Goal: Transaction & Acquisition: Purchase product/service

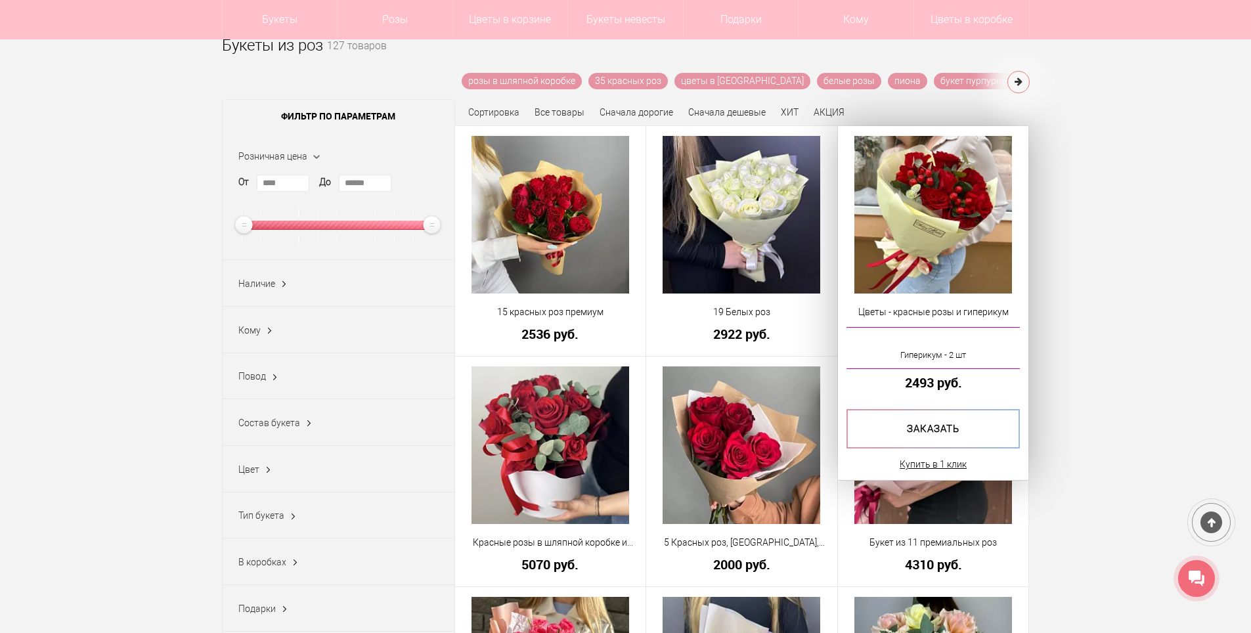
scroll to position [131, 0]
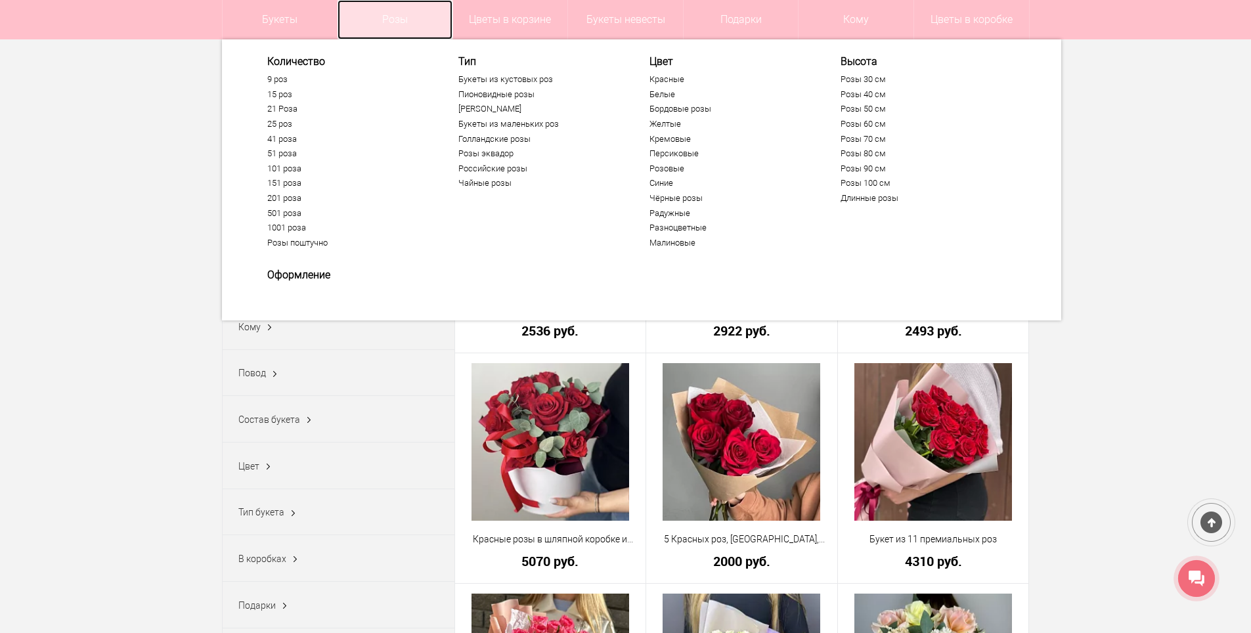
click at [405, 20] on link "Розы" at bounding box center [394, 19] width 115 height 39
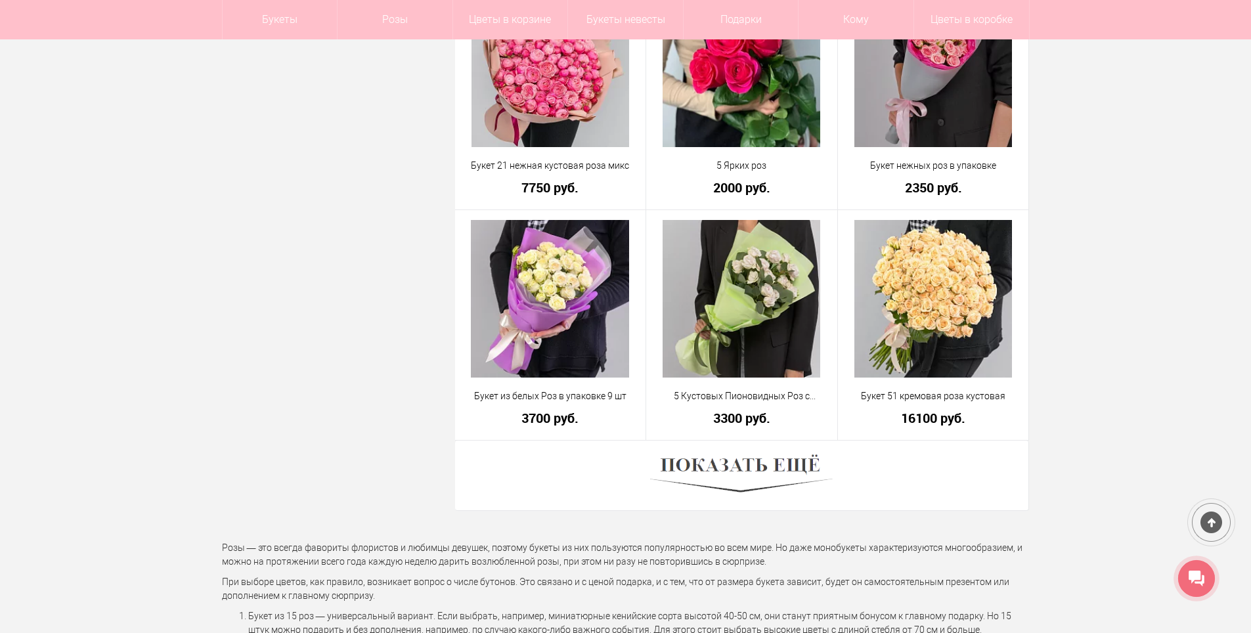
scroll to position [3677, 0]
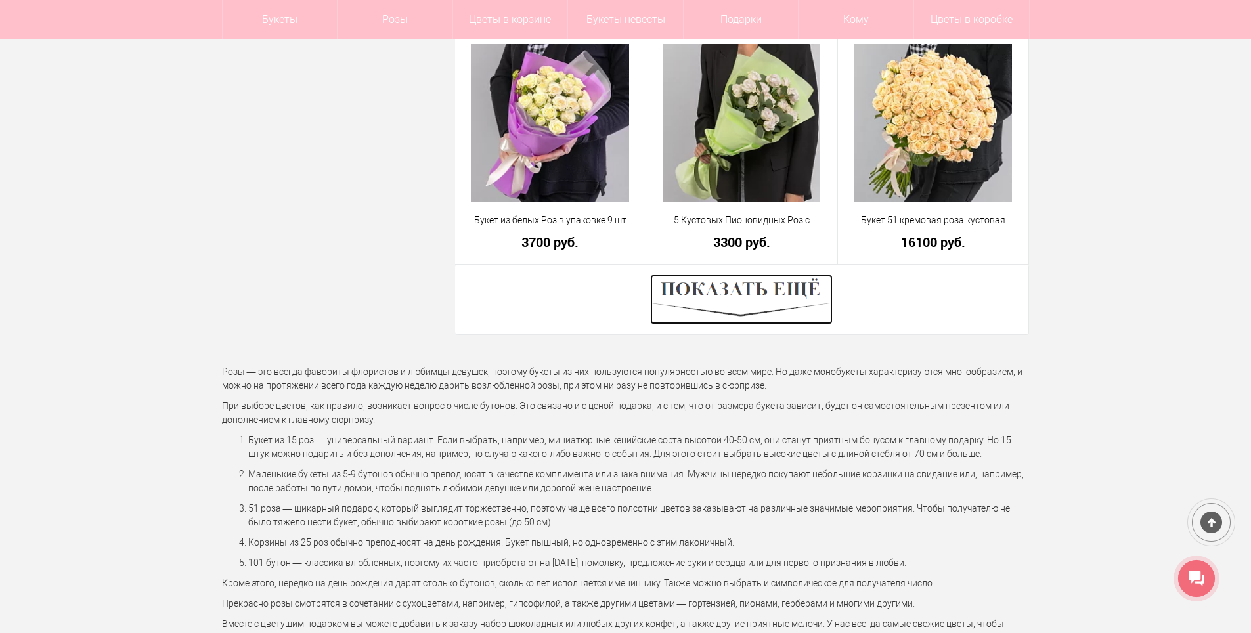
click at [790, 293] on img at bounding box center [741, 299] width 183 height 50
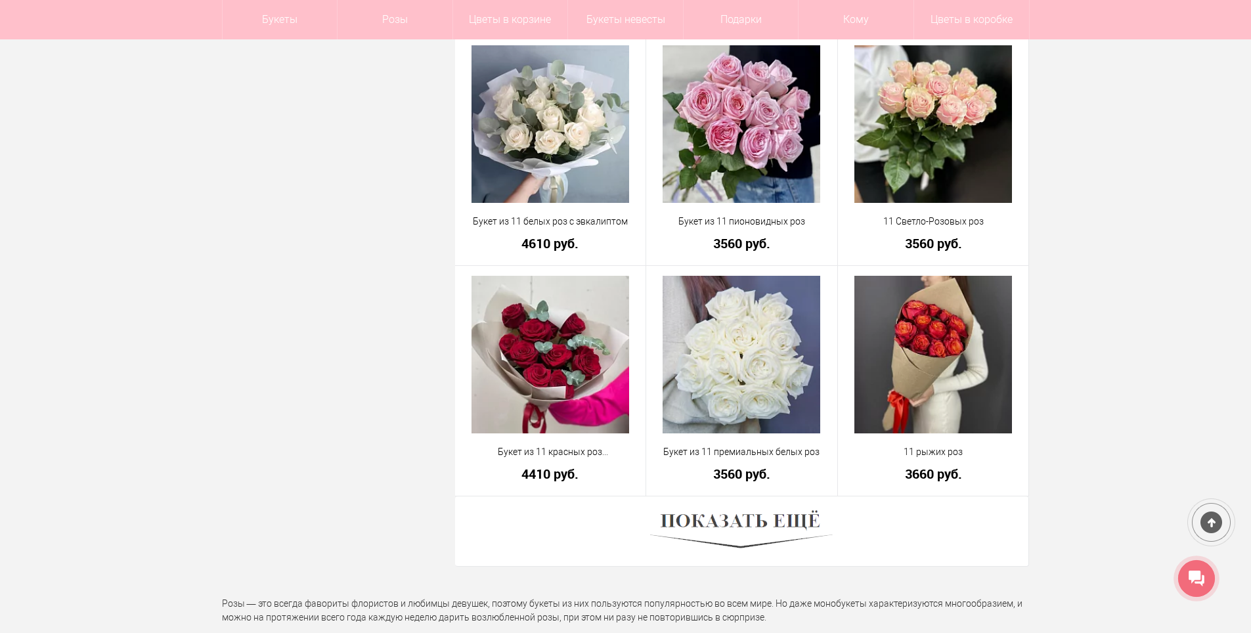
scroll to position [7288, 0]
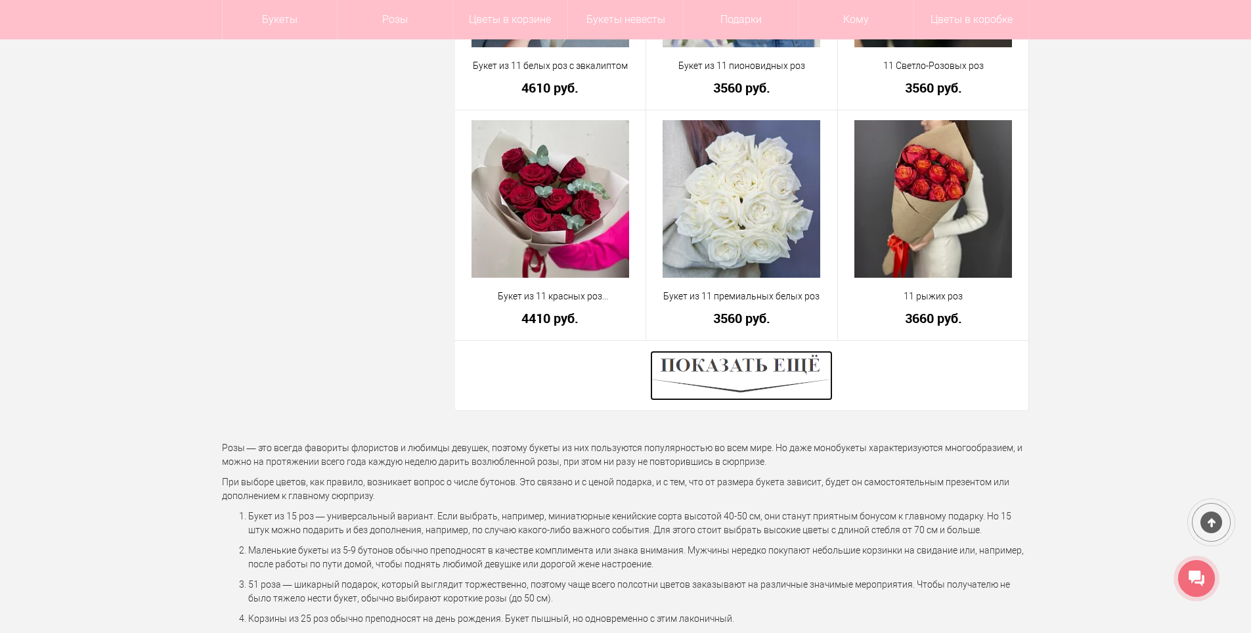
click at [745, 364] on img at bounding box center [741, 376] width 183 height 50
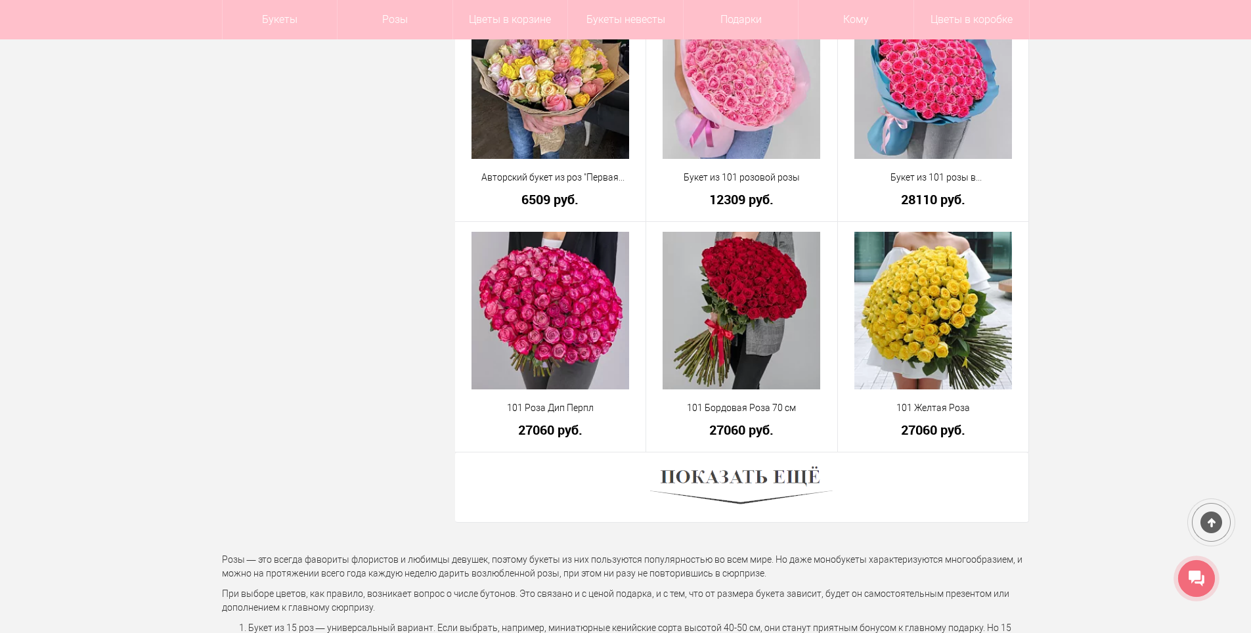
scroll to position [10898, 0]
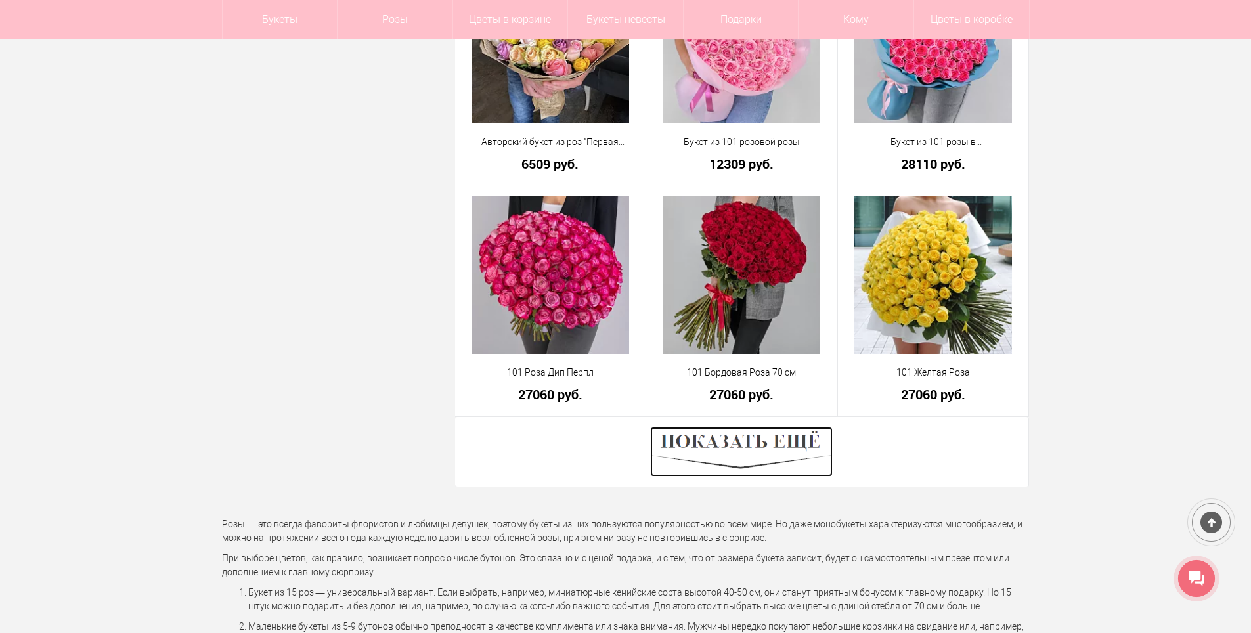
click at [735, 443] on img at bounding box center [741, 452] width 183 height 50
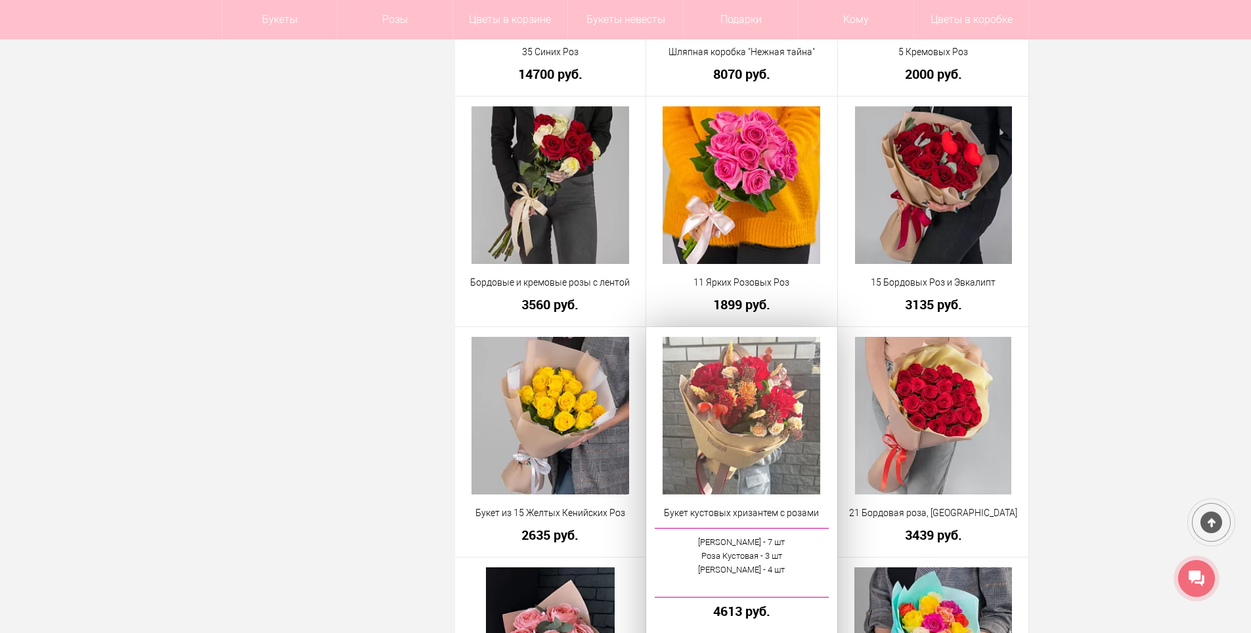
scroll to position [13328, 0]
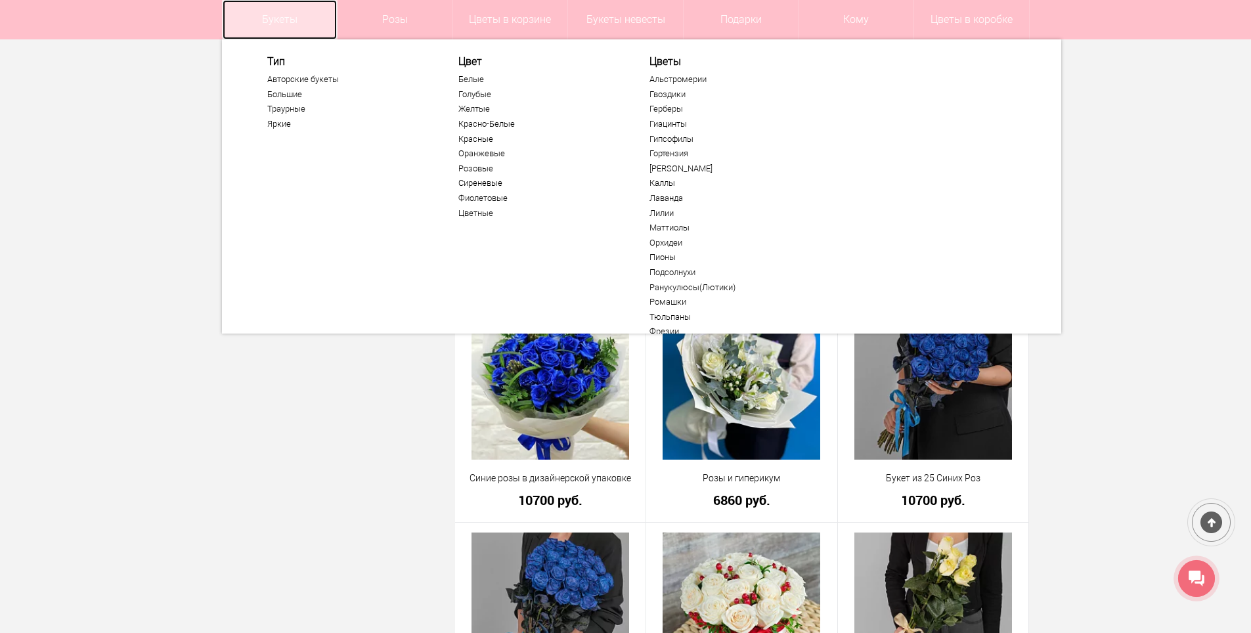
click at [298, 26] on link "Букеты" at bounding box center [280, 19] width 115 height 39
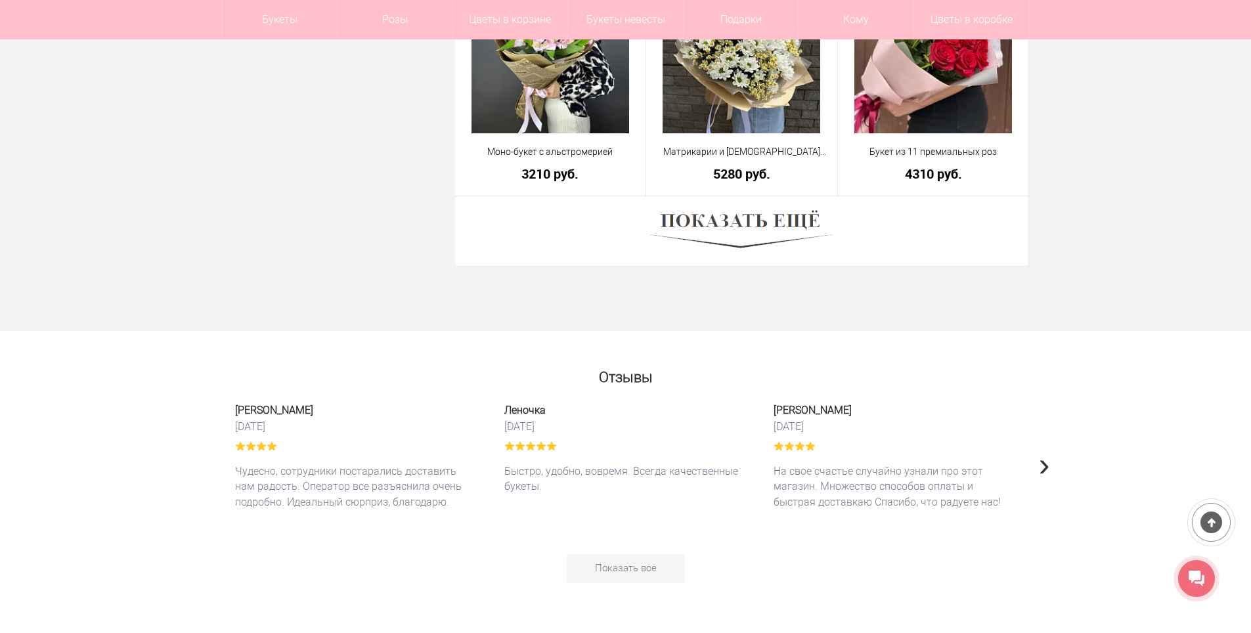
scroll to position [3742, 0]
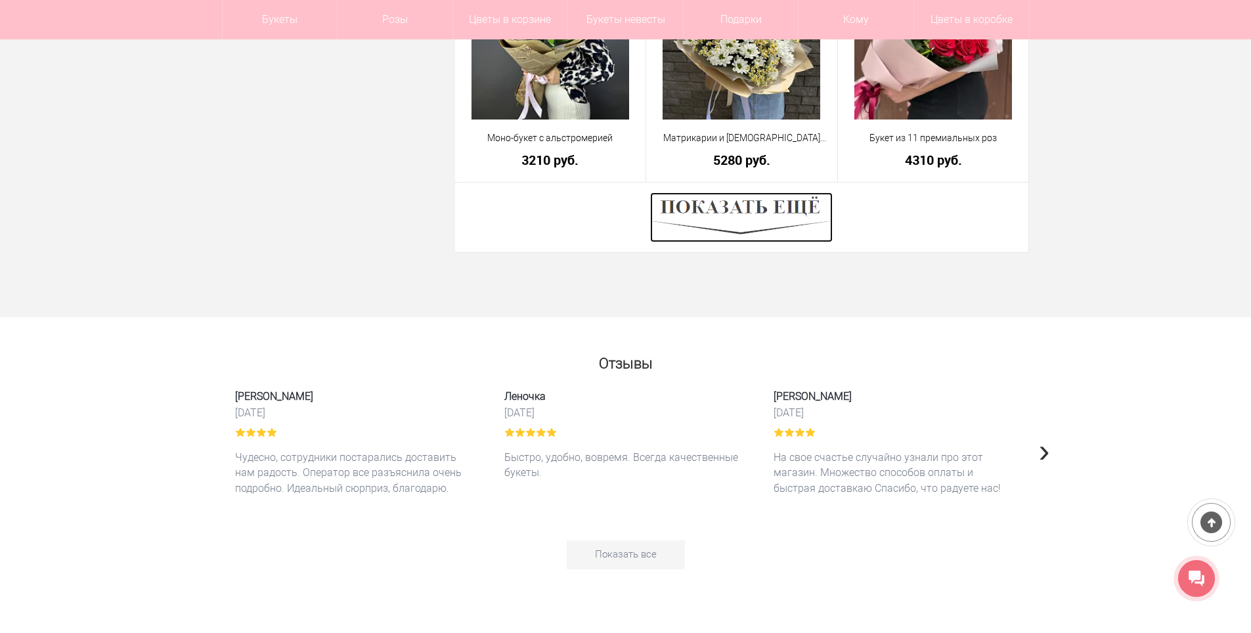
click at [781, 205] on img at bounding box center [741, 217] width 183 height 50
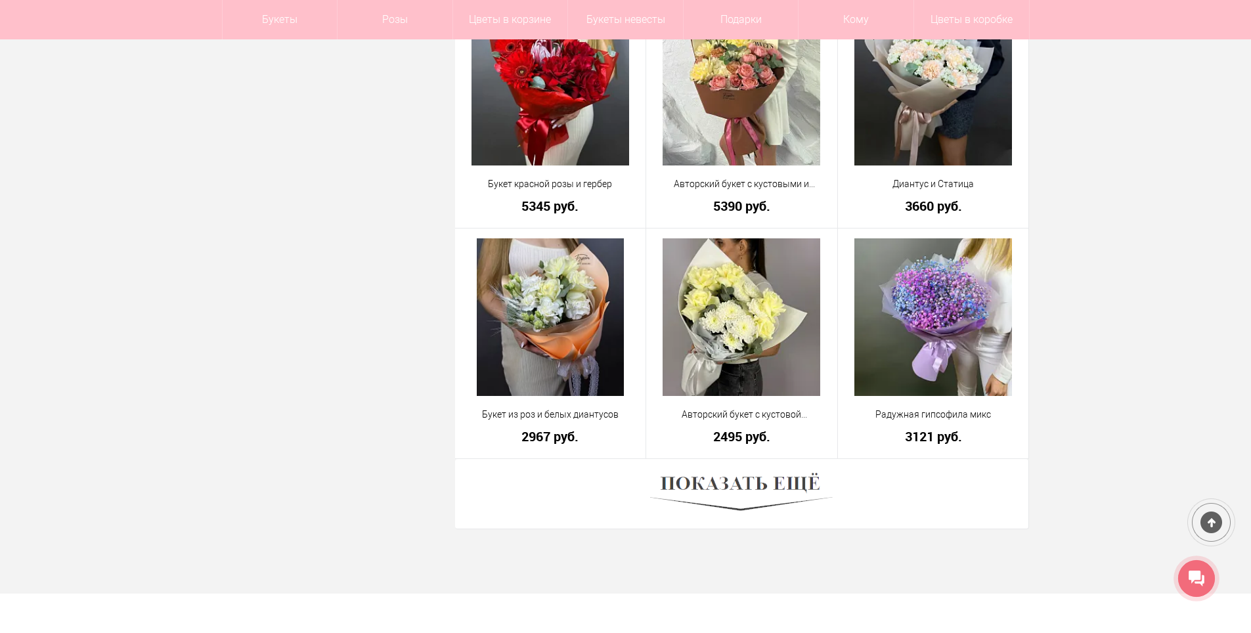
scroll to position [7156, 0]
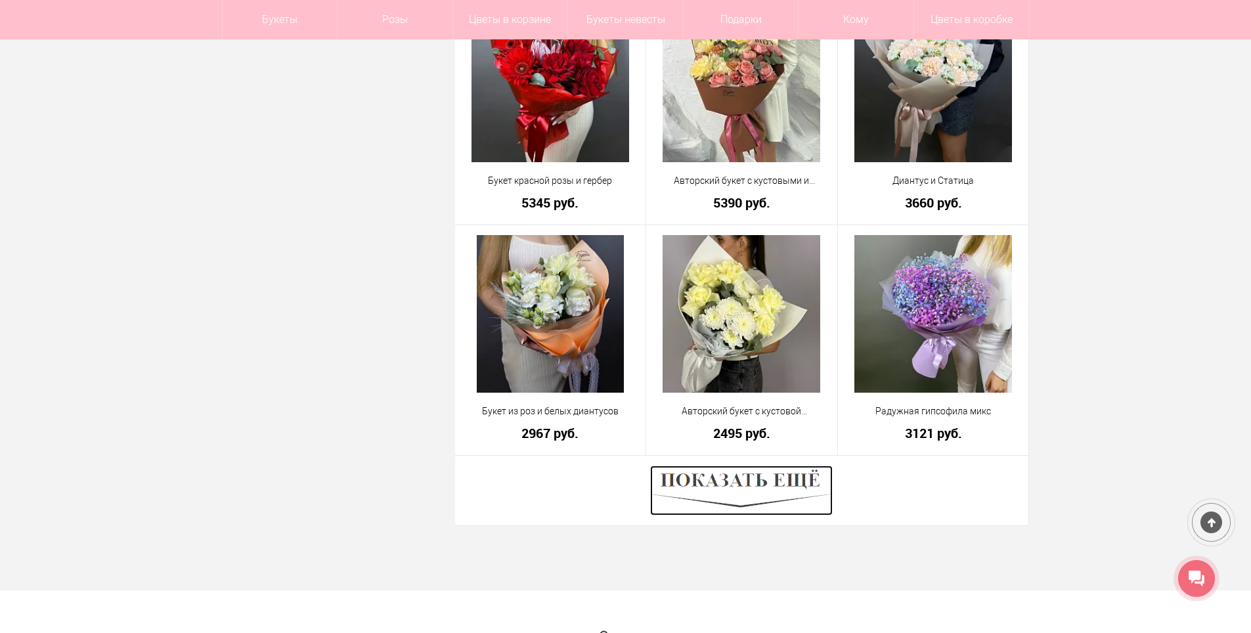
click at [796, 498] on img at bounding box center [741, 490] width 183 height 50
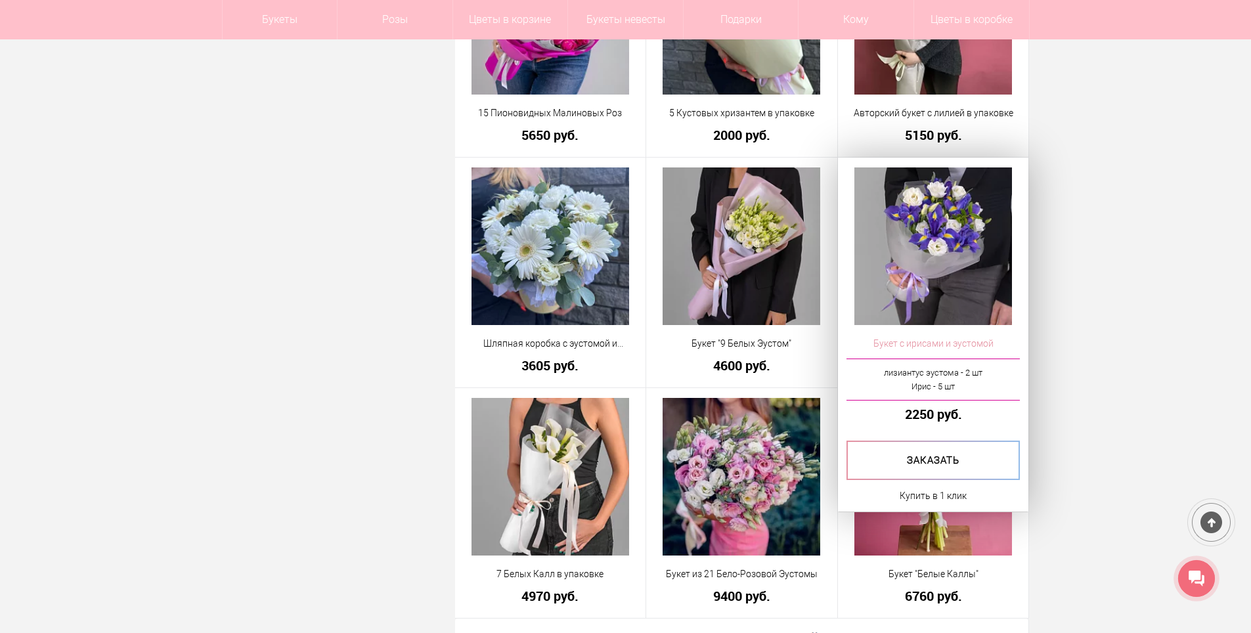
scroll to position [10898, 0]
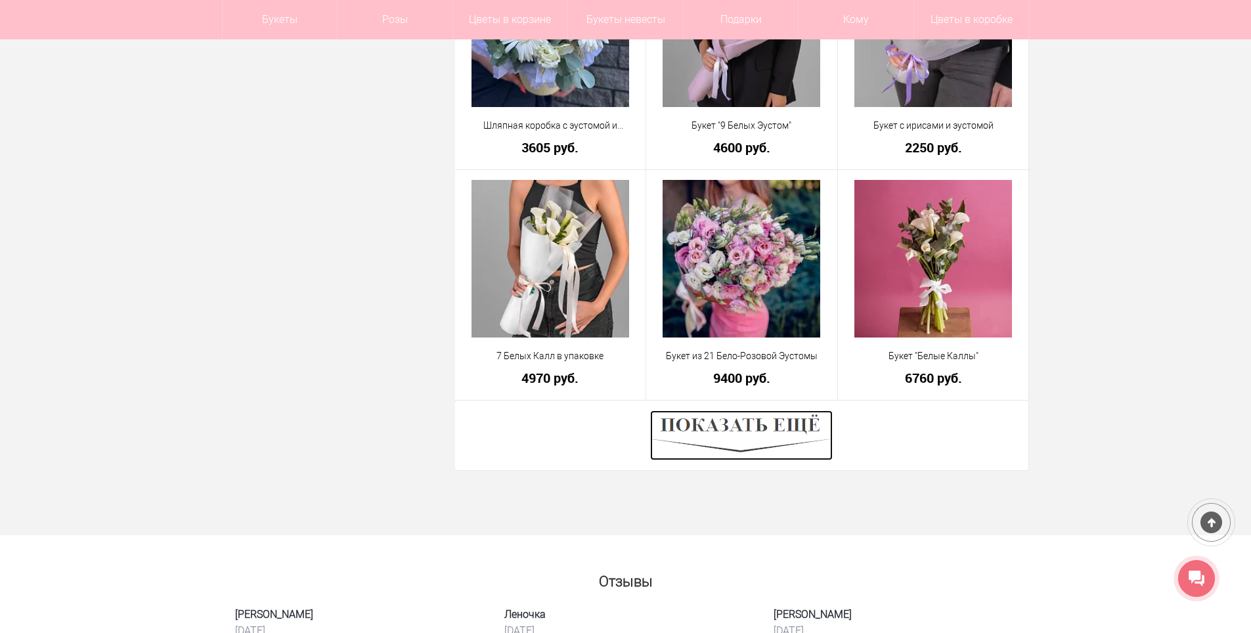
click at [747, 445] on img at bounding box center [741, 435] width 183 height 50
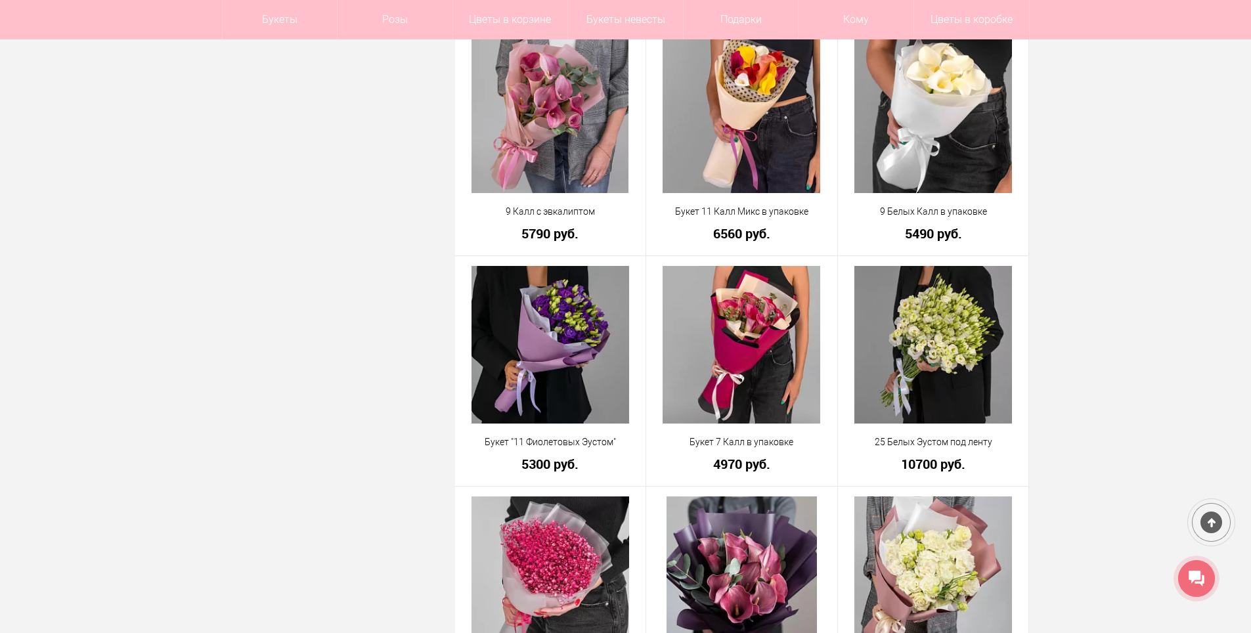
scroll to position [14509, 0]
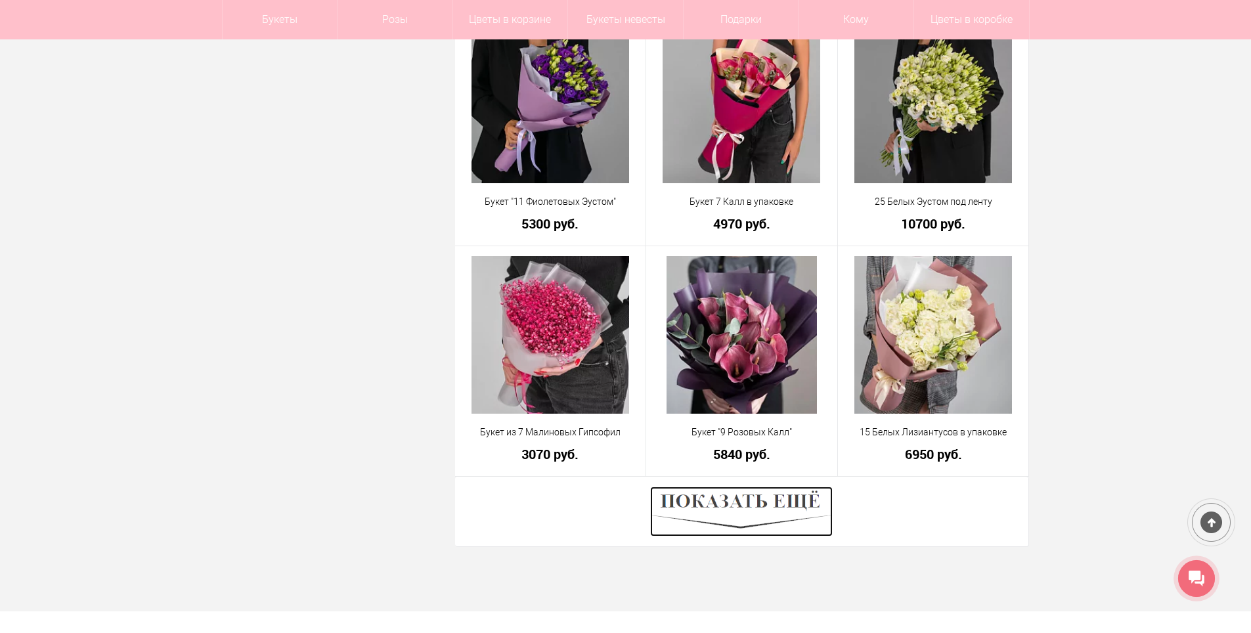
click at [775, 498] on img at bounding box center [741, 511] width 183 height 50
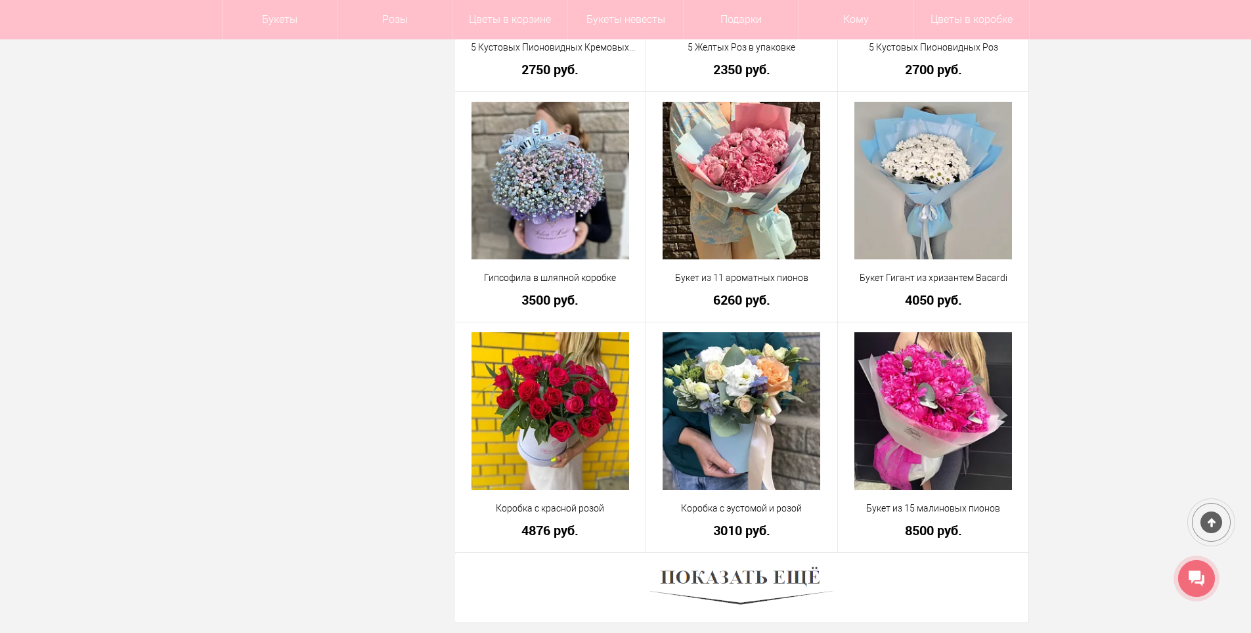
scroll to position [18252, 0]
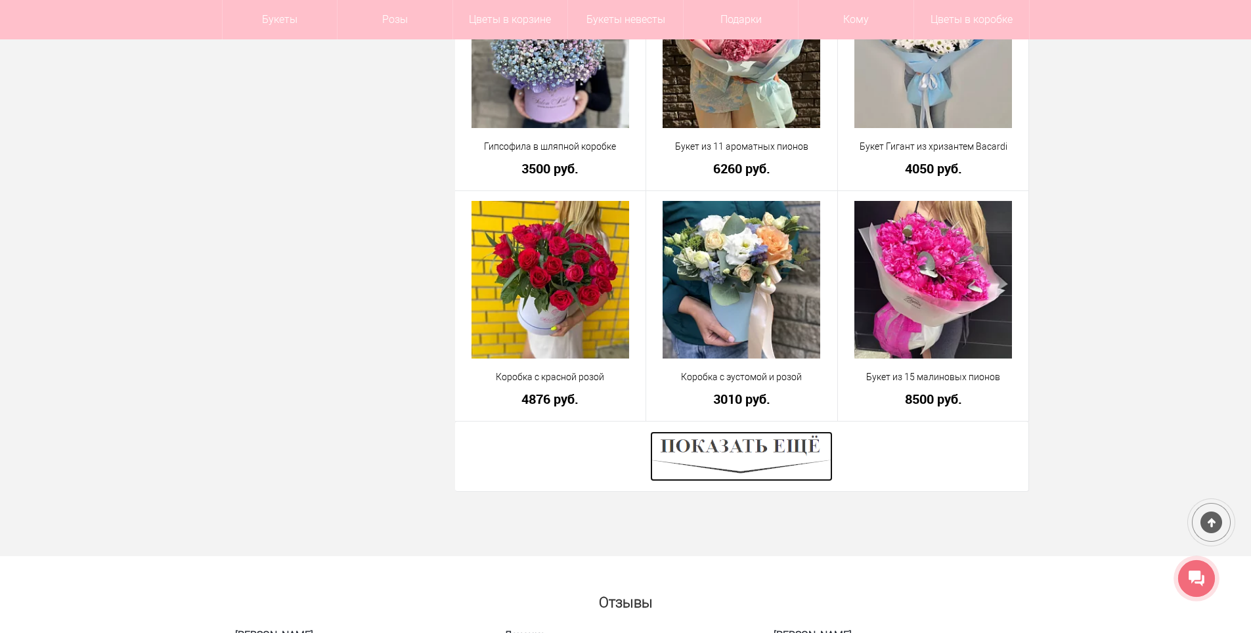
click at [736, 454] on img at bounding box center [741, 456] width 183 height 50
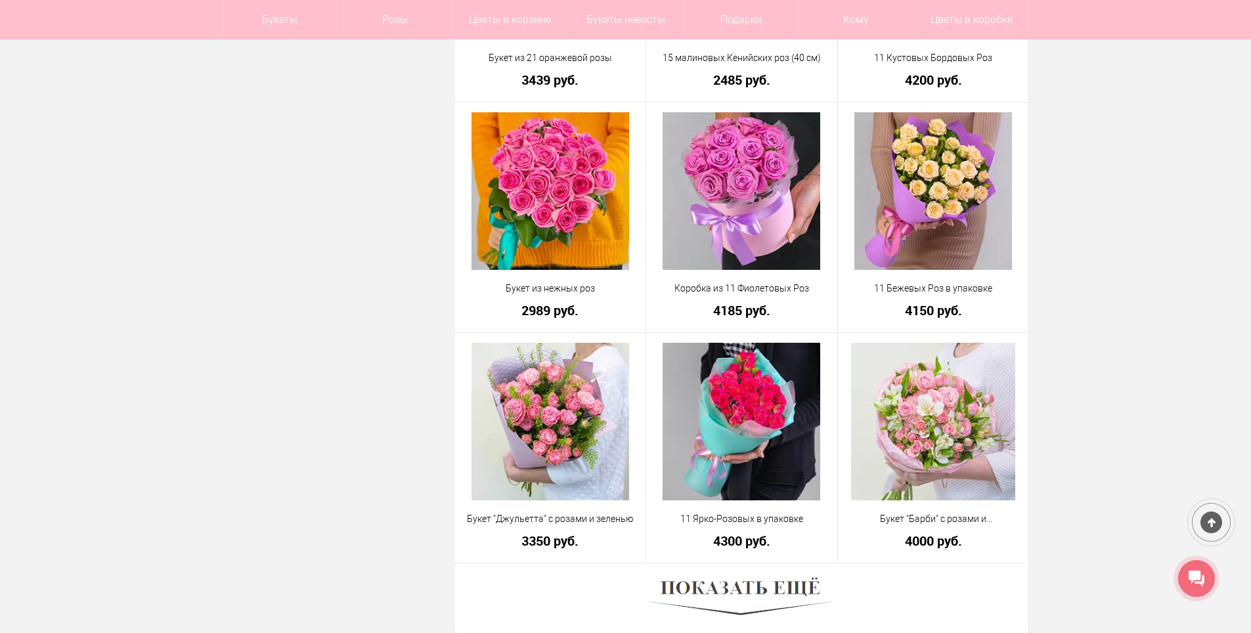
scroll to position [22125, 0]
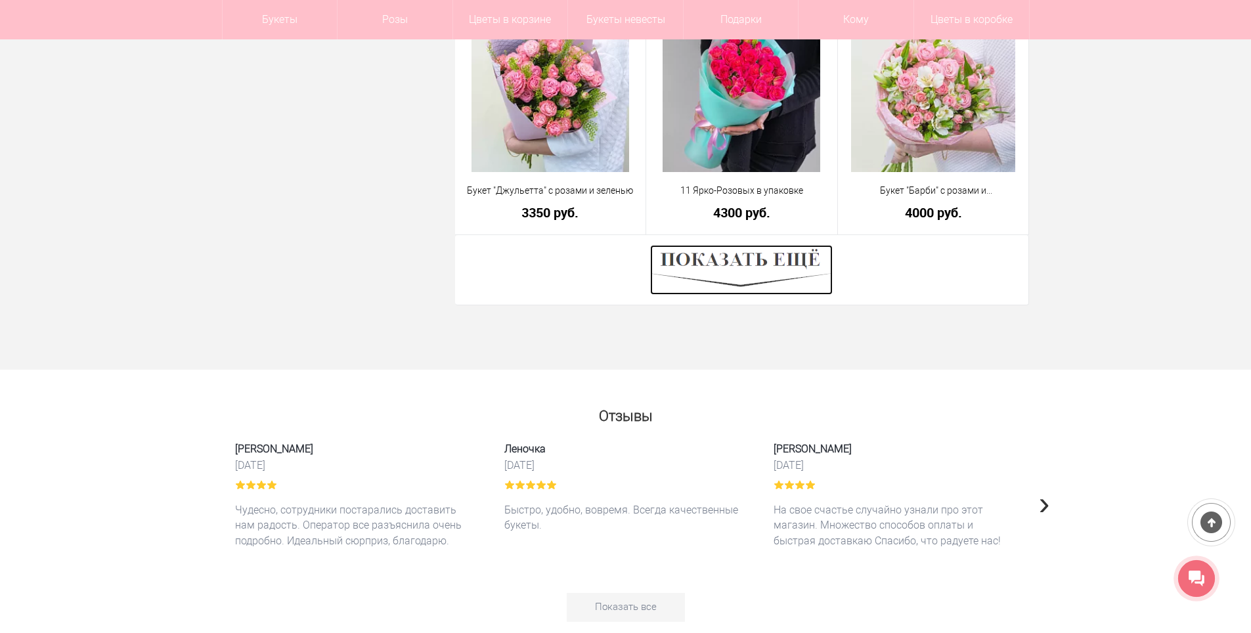
click at [767, 272] on img at bounding box center [741, 270] width 183 height 50
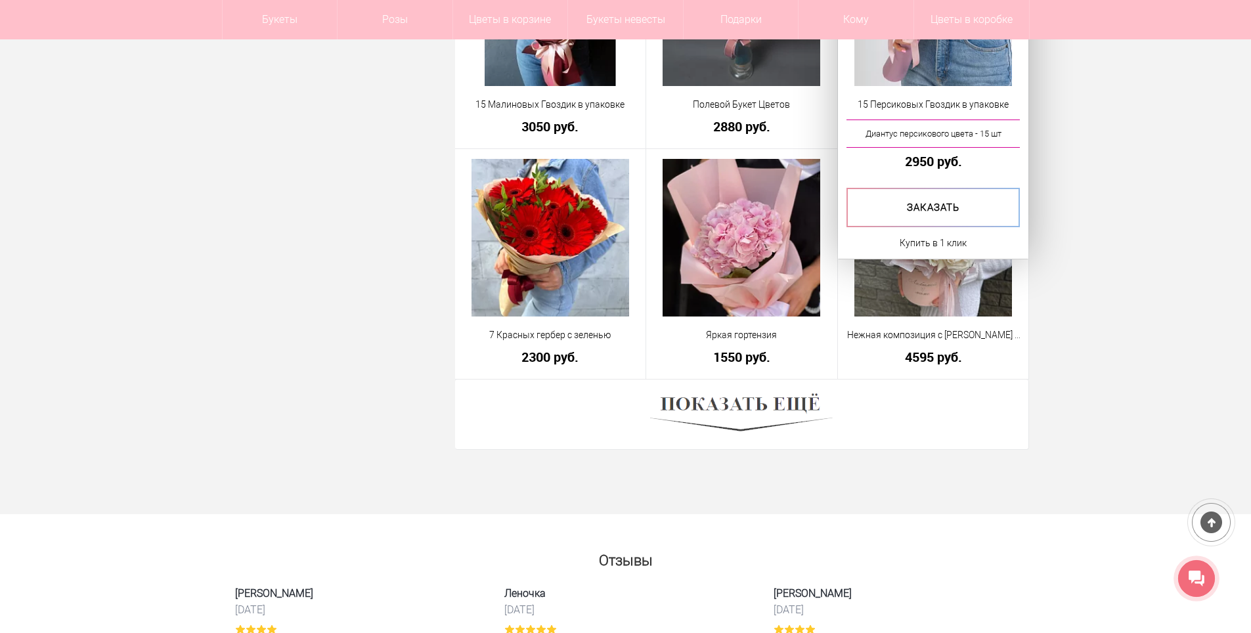
scroll to position [25539, 0]
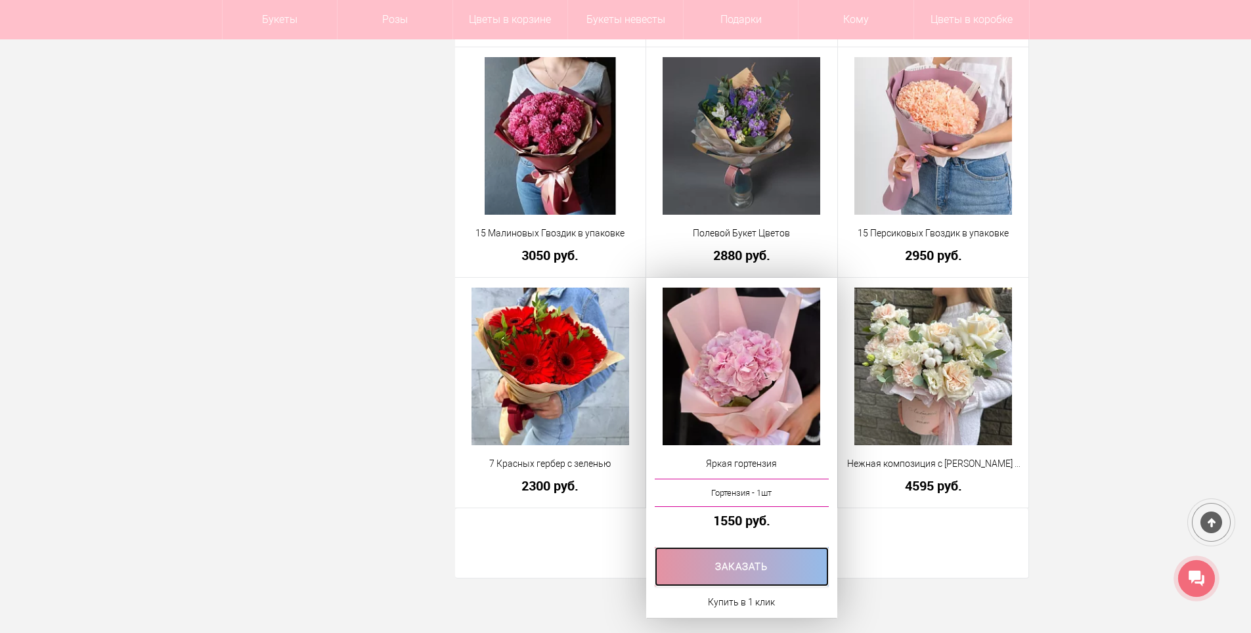
click at [710, 548] on link at bounding box center [742, 566] width 174 height 39
